Goal: Task Accomplishment & Management: Manage account settings

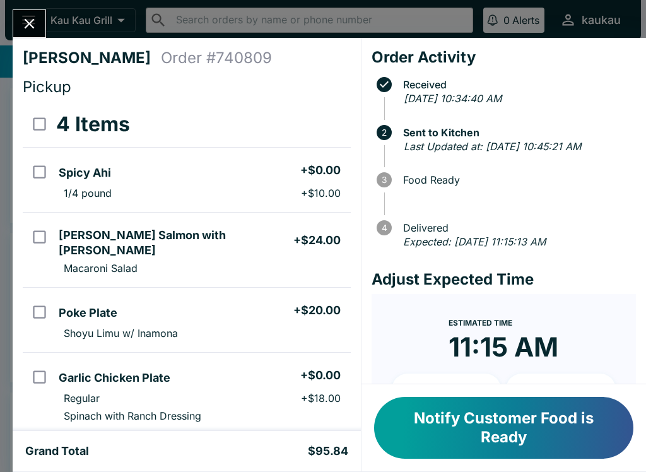
click at [517, 424] on button "Notify Customer Food is Ready" at bounding box center [503, 428] width 259 height 62
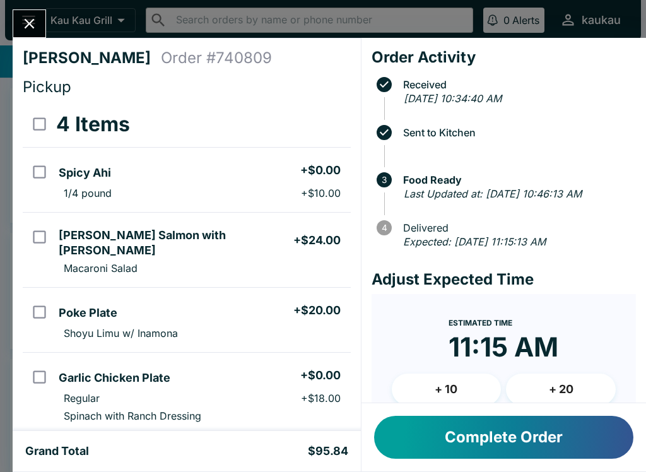
click at [37, 25] on icon "Close" at bounding box center [29, 23] width 17 height 17
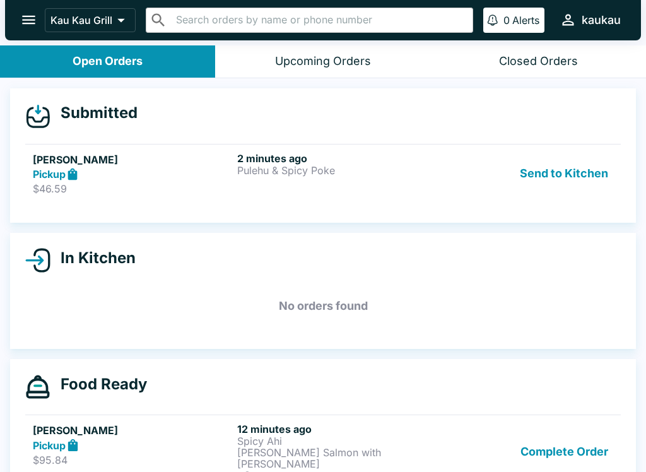
click at [593, 193] on button "Send to Kitchen" at bounding box center [564, 174] width 98 height 44
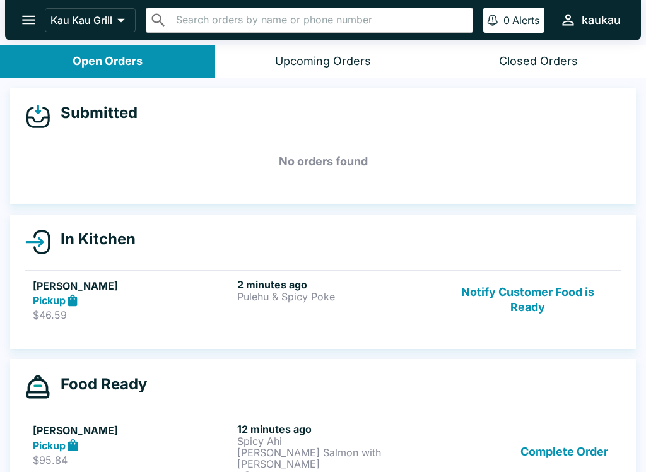
click at [187, 438] on div "Pickup" at bounding box center [132, 445] width 199 height 15
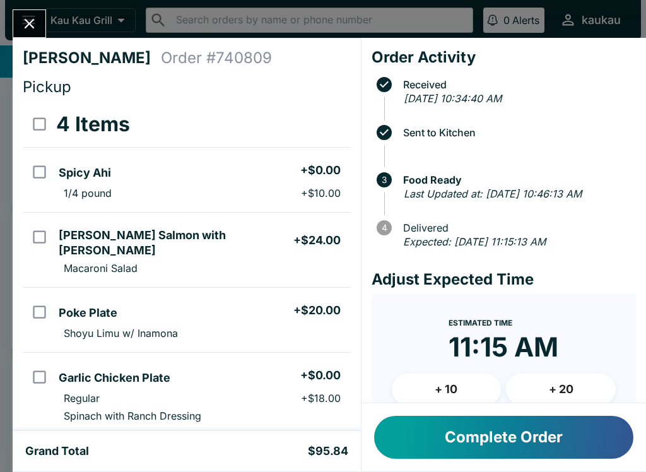
click at [25, 8] on div "[PERSON_NAME] Order # 740809 Pickup 4 Items Spicy Ahi + $0.00 1/4 pound + $10.0…" at bounding box center [323, 236] width 646 height 472
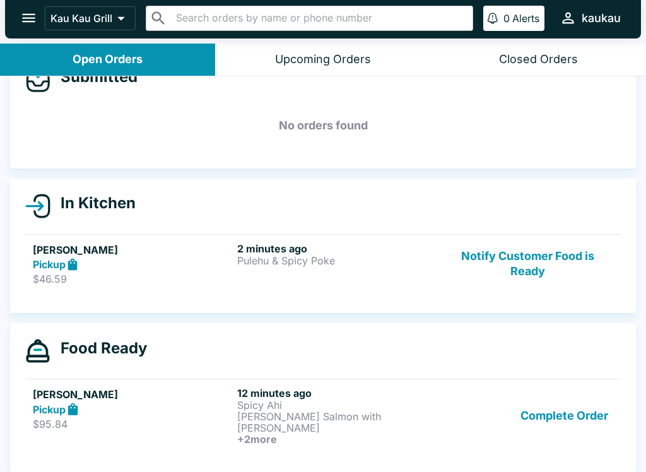
scroll to position [33, 0]
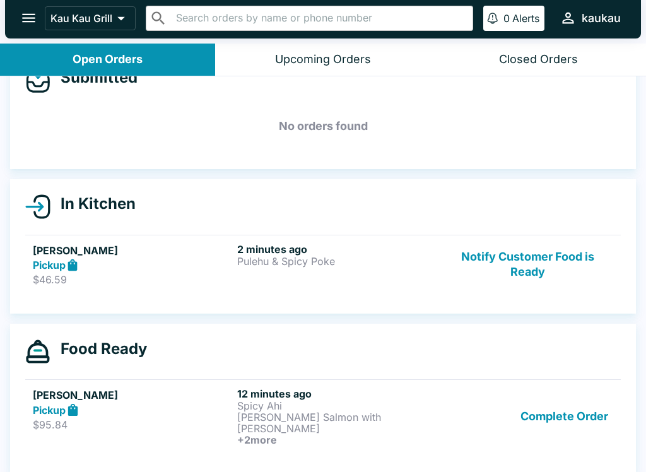
click at [337, 374] on ul "[PERSON_NAME] $95.84 12 minutes ago Spicy Ahi [PERSON_NAME] Salmon with [PERSON…" at bounding box center [323, 416] width 596 height 84
click at [327, 415] on p "[PERSON_NAME] Salmon with [PERSON_NAME]" at bounding box center [336, 422] width 199 height 23
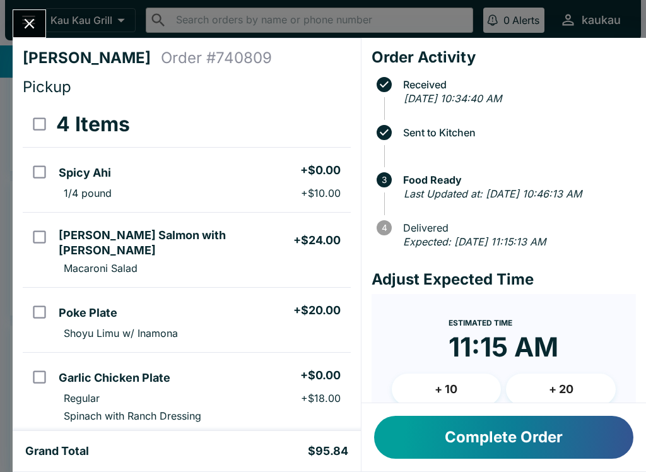
click at [32, 13] on button "Close" at bounding box center [29, 23] width 32 height 27
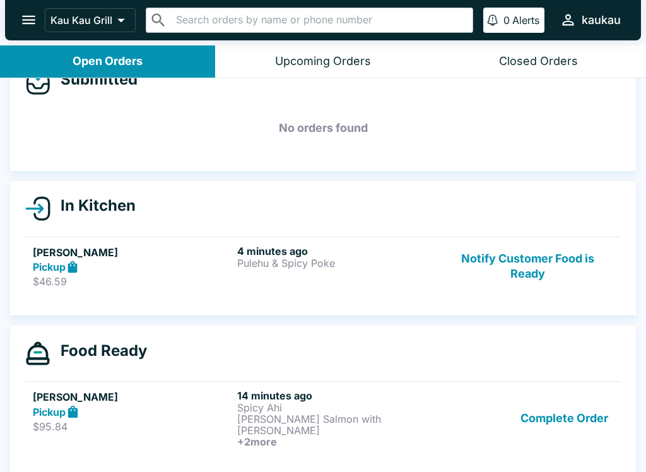
click at [55, 266] on strong "Pickup" at bounding box center [49, 267] width 33 height 13
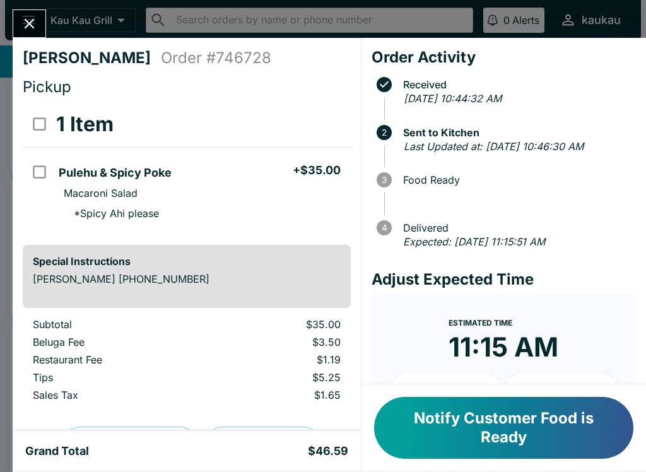
click at [38, 18] on button "Close" at bounding box center [29, 23] width 32 height 27
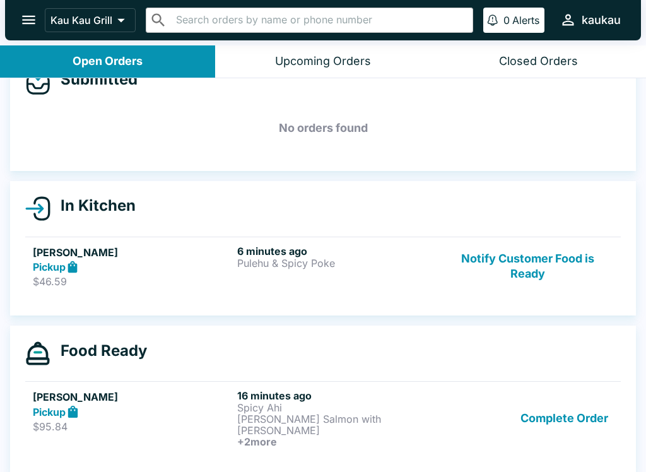
click at [580, 422] on button "Complete Order" at bounding box center [564, 418] width 98 height 58
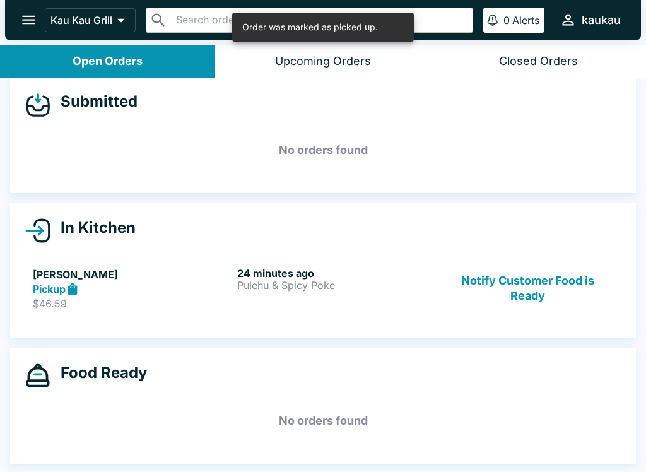
click at [384, 277] on h6 "24 minutes ago" at bounding box center [336, 273] width 199 height 13
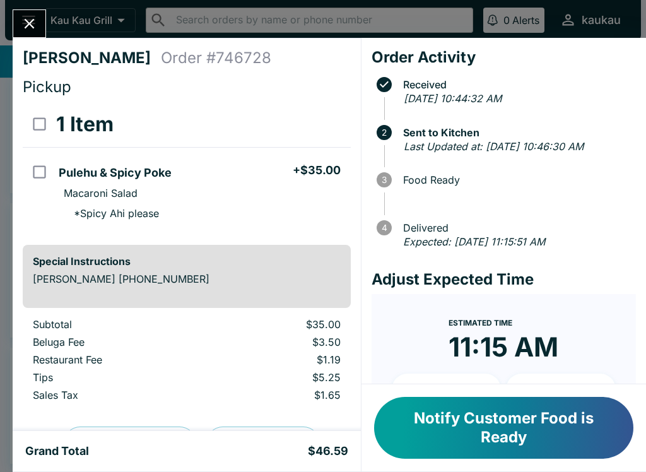
click at [531, 452] on button "Notify Customer Food is Ready" at bounding box center [503, 428] width 259 height 62
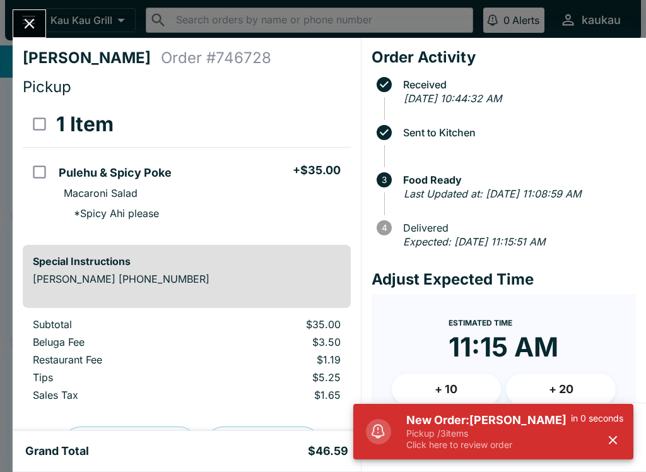
click at [519, 428] on p "Pickup / 3 items" at bounding box center [488, 433] width 165 height 11
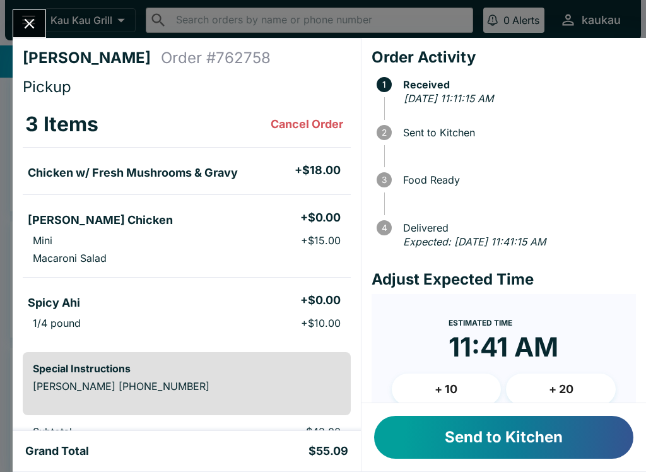
click at [544, 437] on button "Send to Kitchen" at bounding box center [503, 437] width 259 height 43
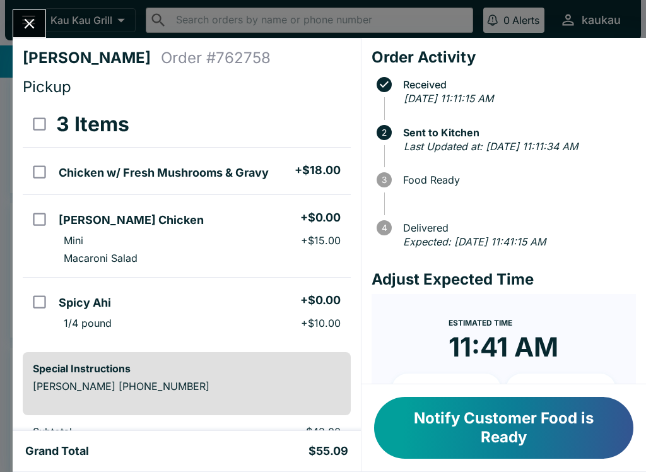
click at [541, 420] on button "Notify Customer Food is Ready" at bounding box center [503, 428] width 259 height 62
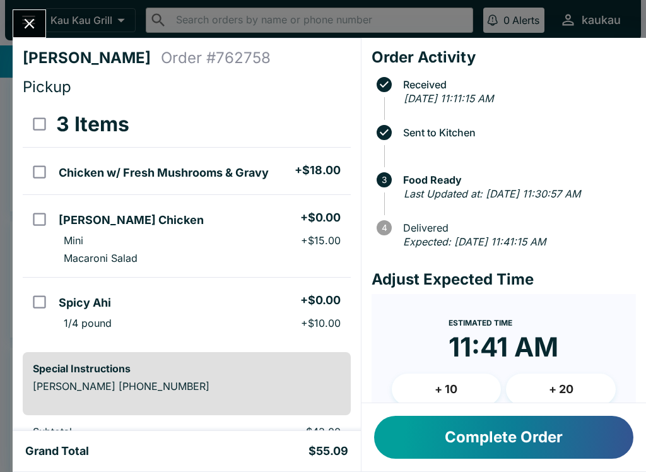
click at [491, 441] on button "Complete Order" at bounding box center [503, 437] width 259 height 43
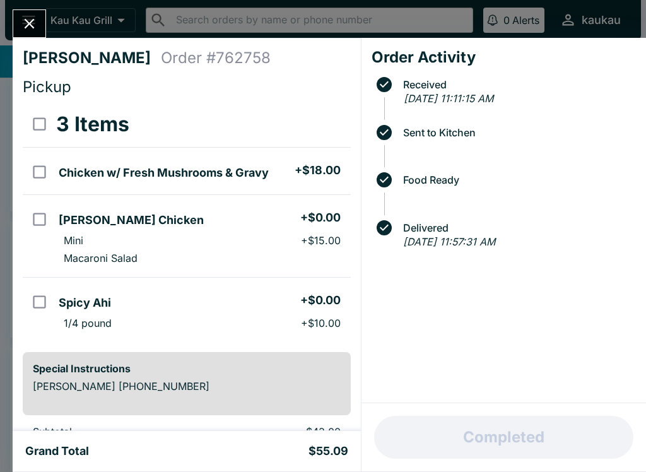
click at [33, 35] on button "Close" at bounding box center [29, 23] width 32 height 27
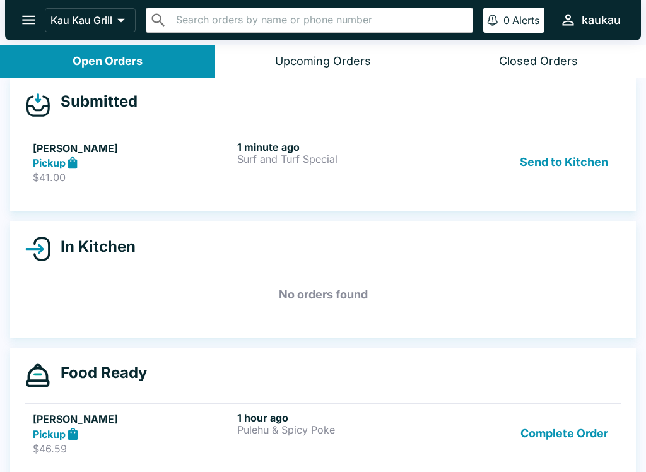
click at [549, 168] on button "Send to Kitchen" at bounding box center [564, 163] width 98 height 44
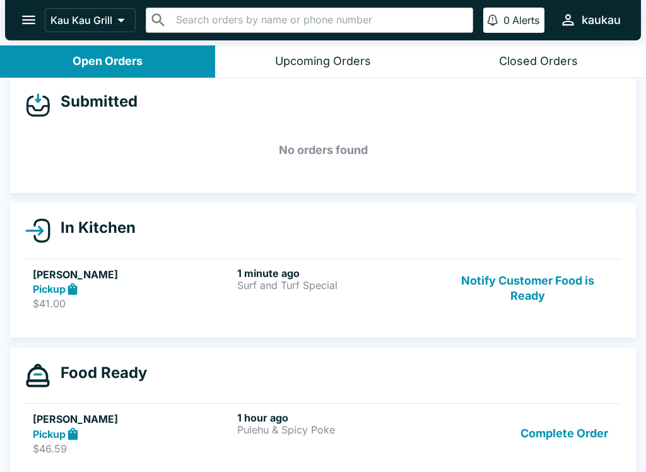
click at [325, 293] on div "1 minute ago Surf and Turf Special" at bounding box center [336, 289] width 199 height 44
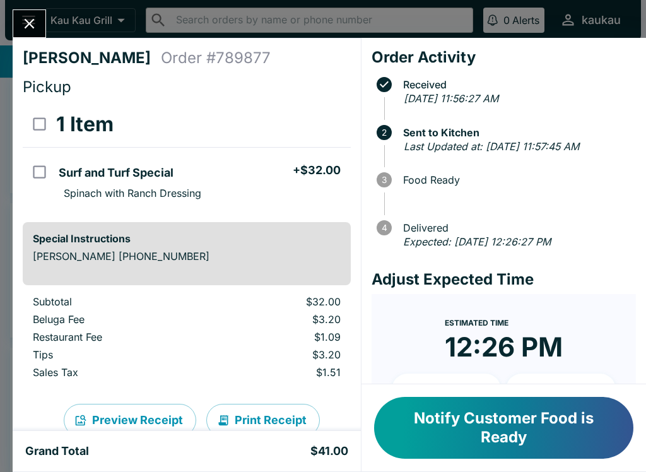
click at [575, 432] on button "Notify Customer Food is Ready" at bounding box center [503, 428] width 259 height 62
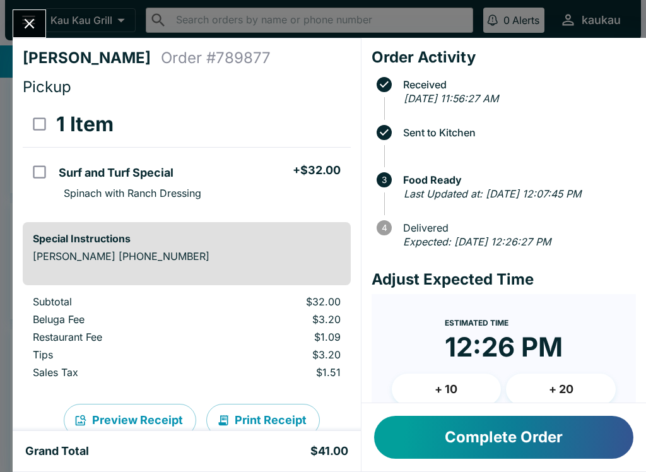
click at [504, 445] on button "Complete Order" at bounding box center [503, 437] width 259 height 43
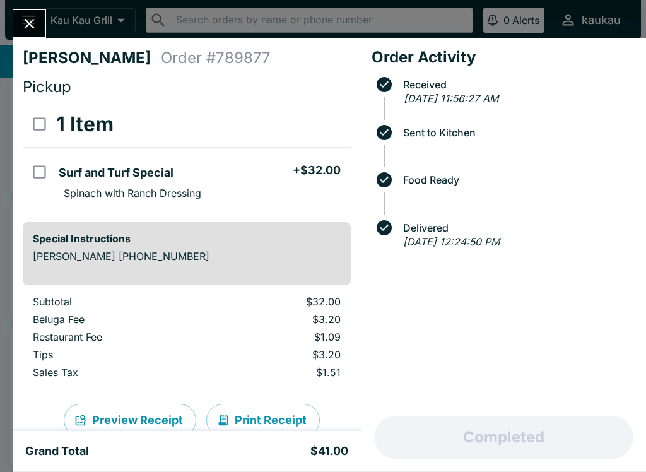
click at [20, 3] on div "[PERSON_NAME] S Order # 789877 Pickup 1 Item Surf and Turf Special + $32.00 Spi…" at bounding box center [323, 236] width 646 height 472
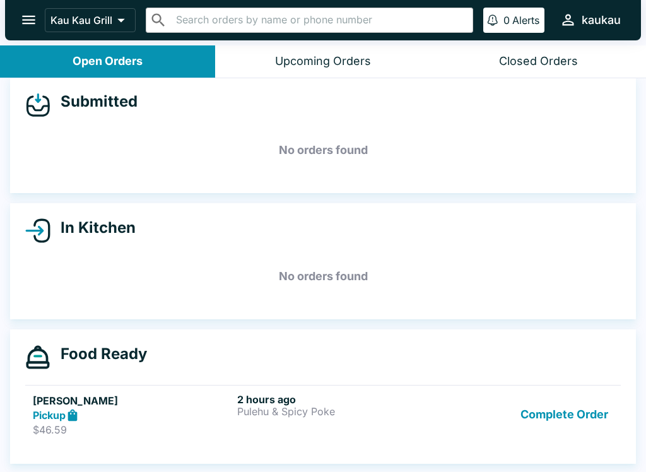
click at [569, 420] on button "Complete Order" at bounding box center [564, 415] width 98 height 44
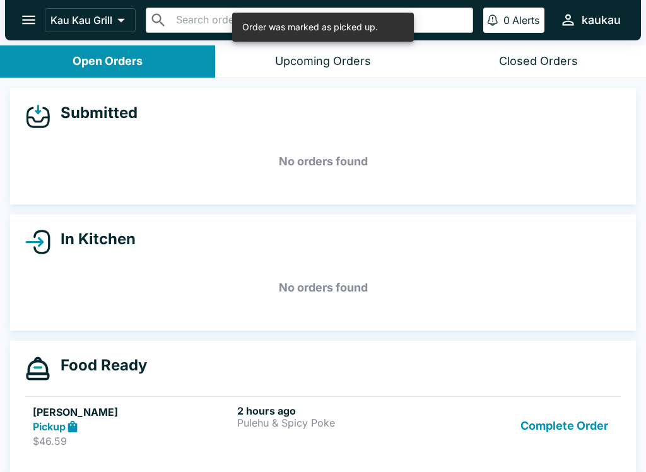
click at [566, 409] on button "Complete Order" at bounding box center [564, 426] width 98 height 44
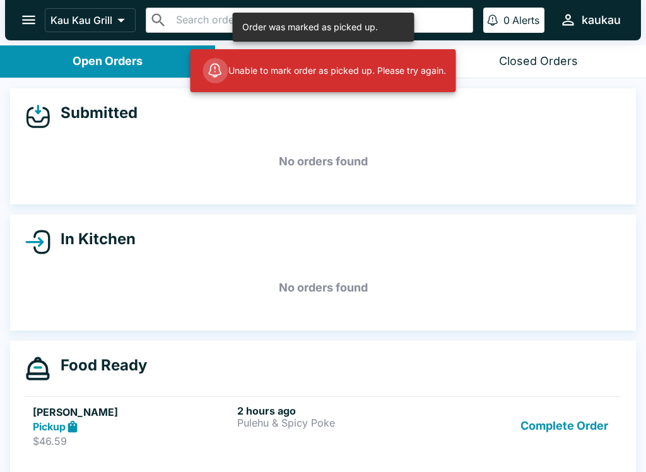
click at [557, 415] on button "Complete Order" at bounding box center [564, 426] width 98 height 44
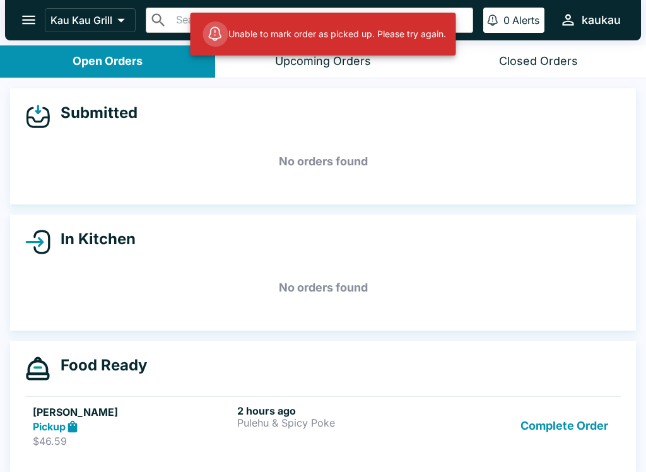
click at [319, 421] on p "Pulehu & Spicy Poke" at bounding box center [336, 422] width 199 height 11
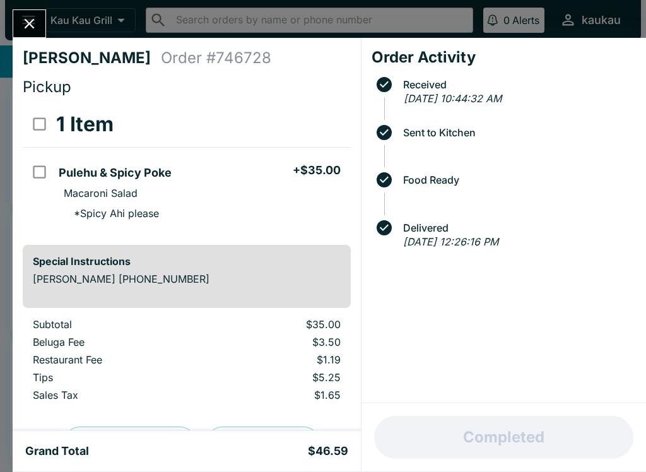
click at [24, 11] on button "Close" at bounding box center [29, 23] width 32 height 27
